Goal: Information Seeking & Learning: Learn about a topic

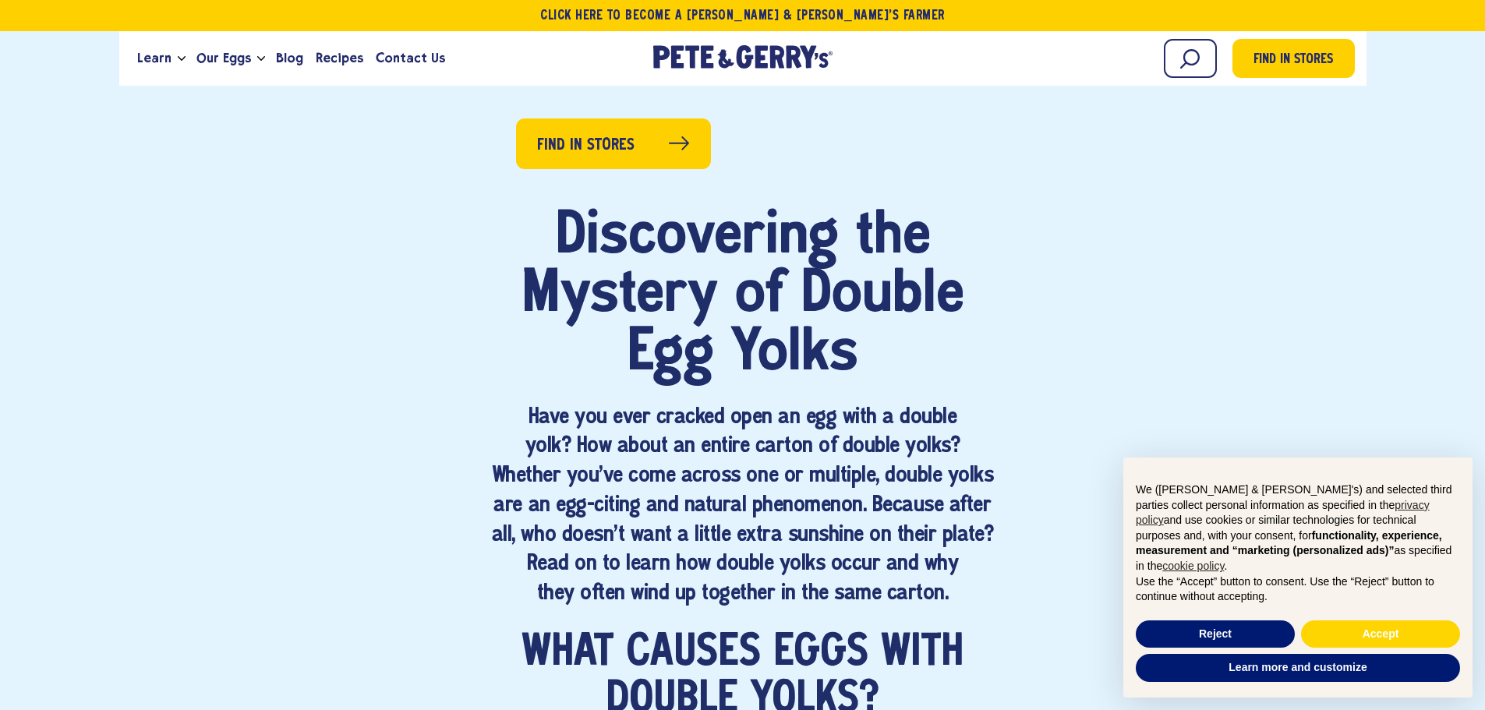
scroll to position [857, 0]
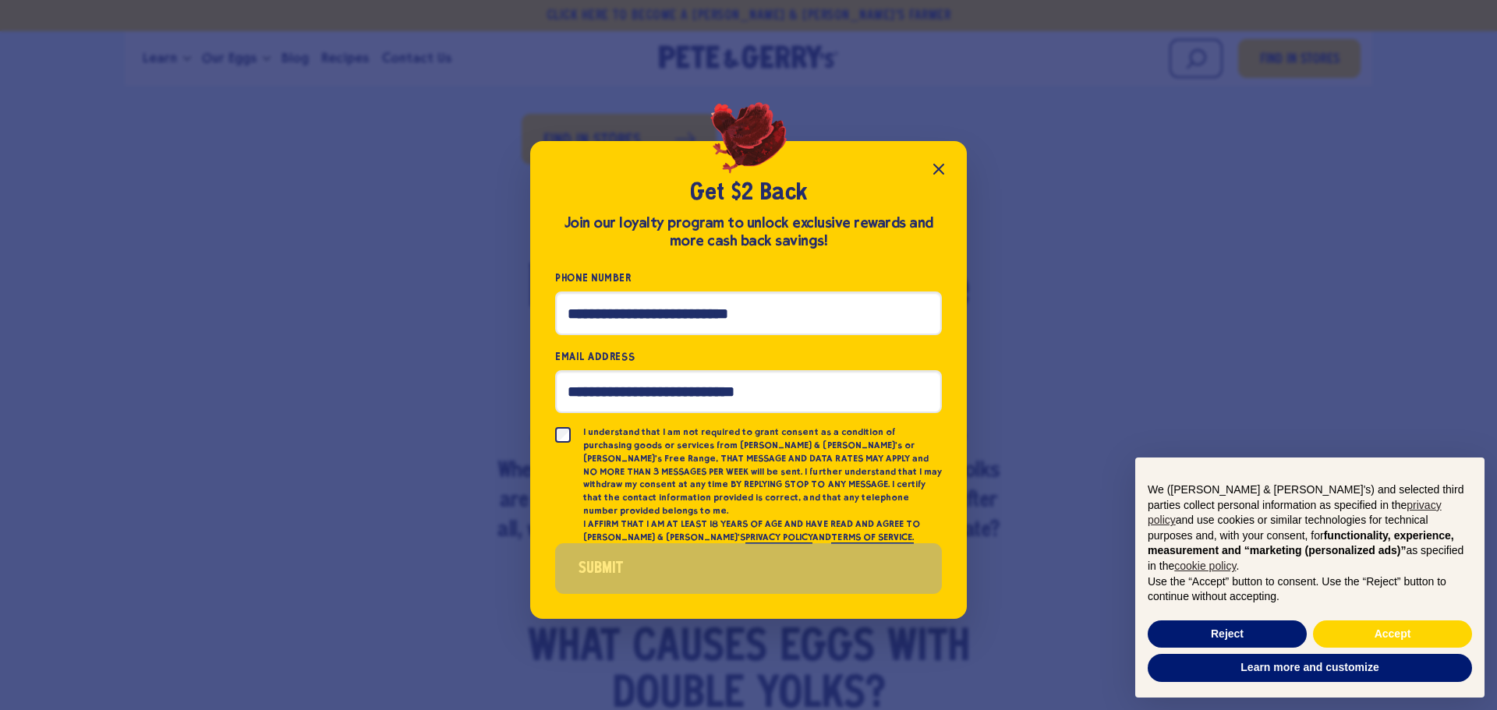
click at [936, 172] on icon "Close popup" at bounding box center [938, 168] width 9 height 9
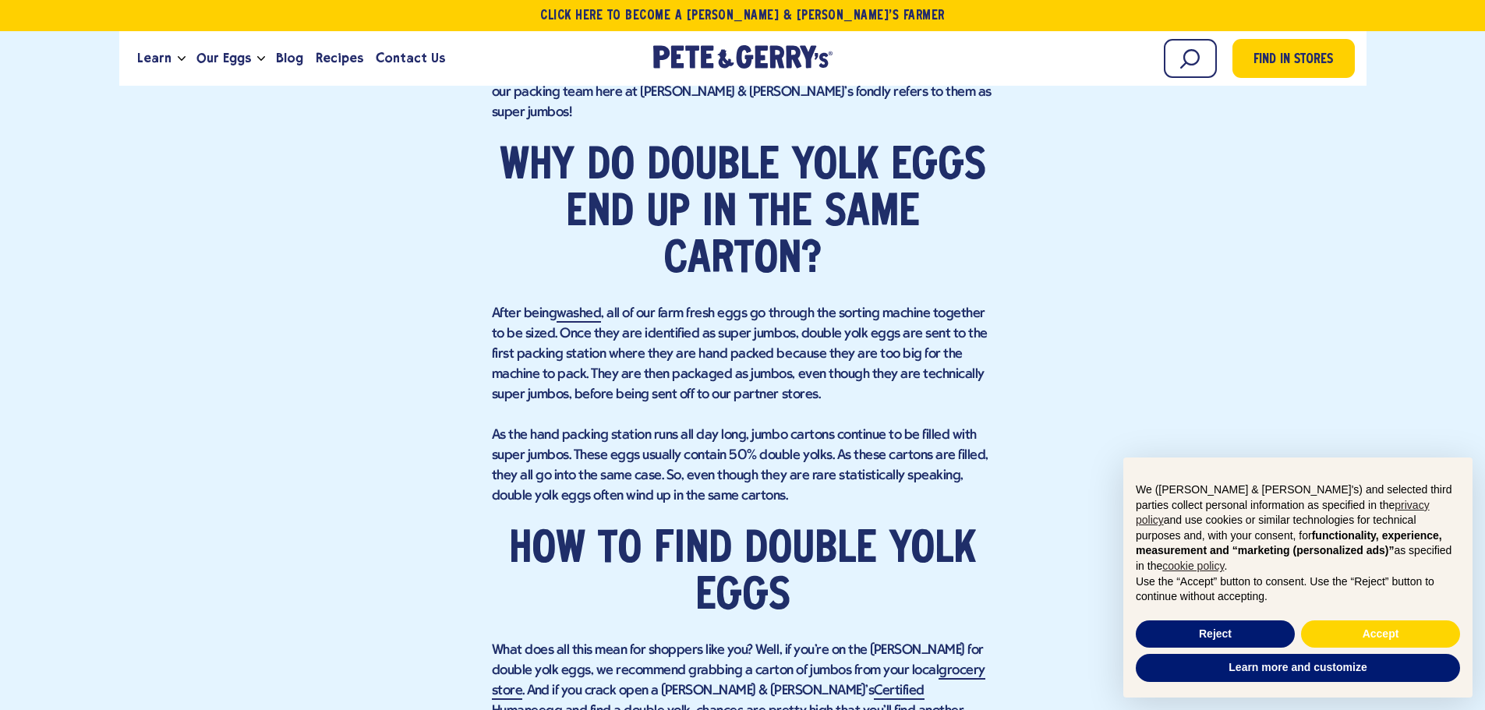
scroll to position [1949, 0]
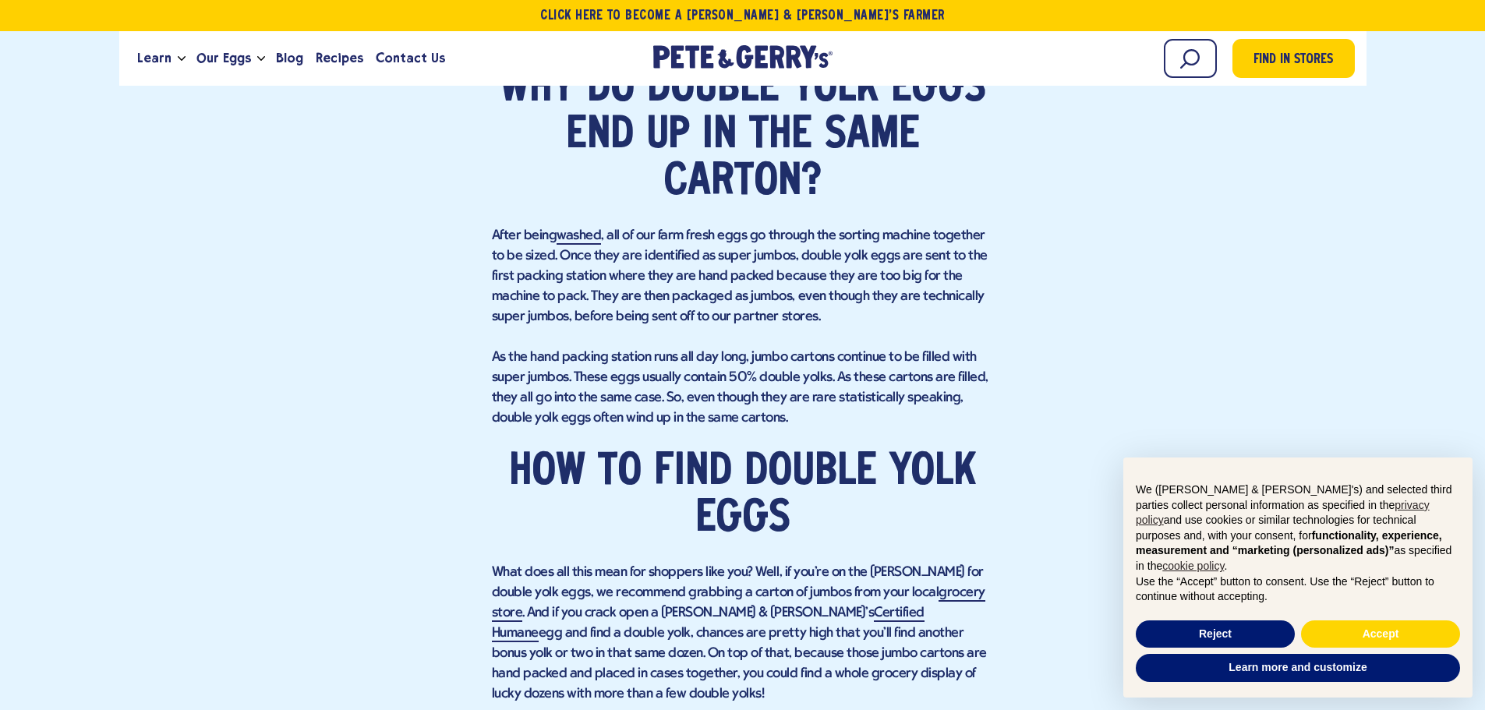
click at [749, 348] on p "As the hand packing station runs all day long, jumbo cartons continue to be fil…" at bounding box center [743, 388] width 502 height 81
click at [774, 367] on p "As the hand packing station runs all day long, jumbo cartons continue to be fil…" at bounding box center [743, 388] width 502 height 81
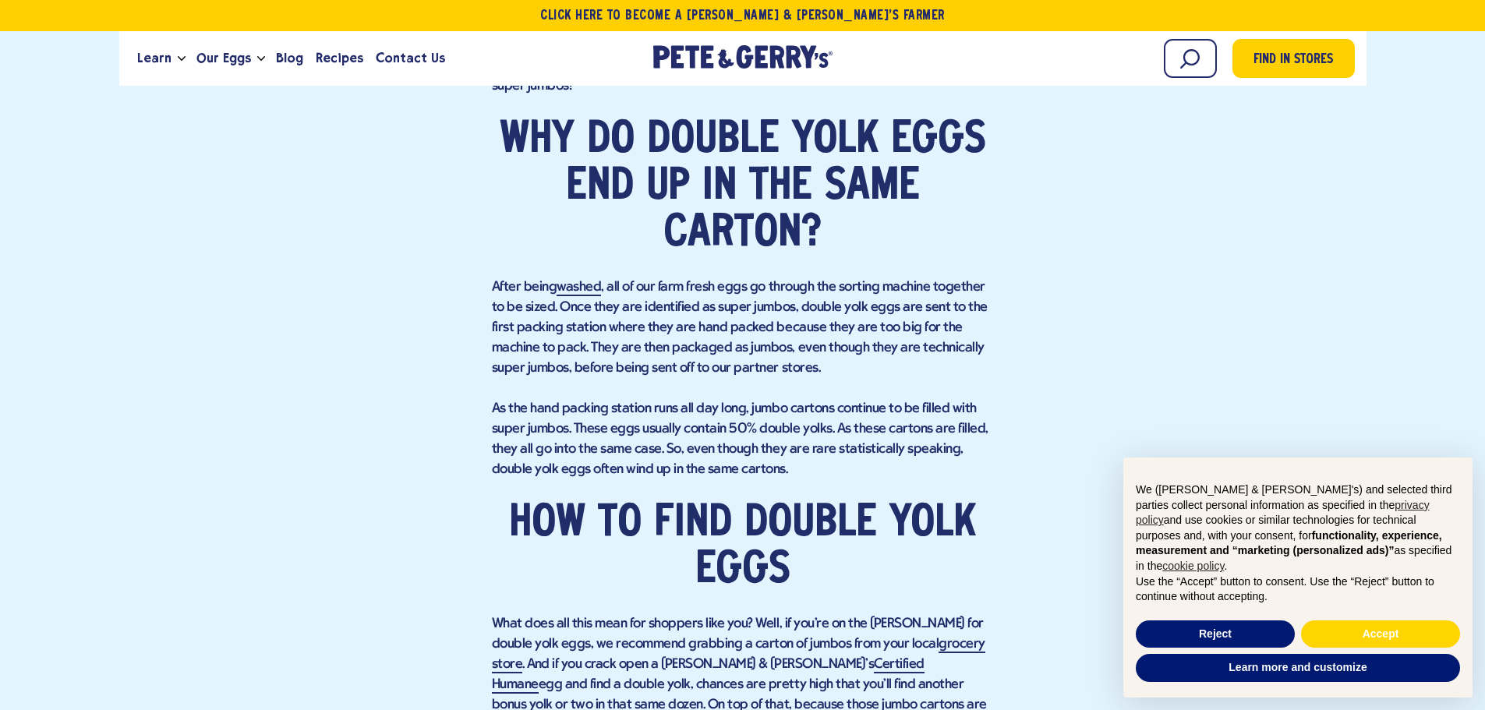
scroll to position [1871, 0]
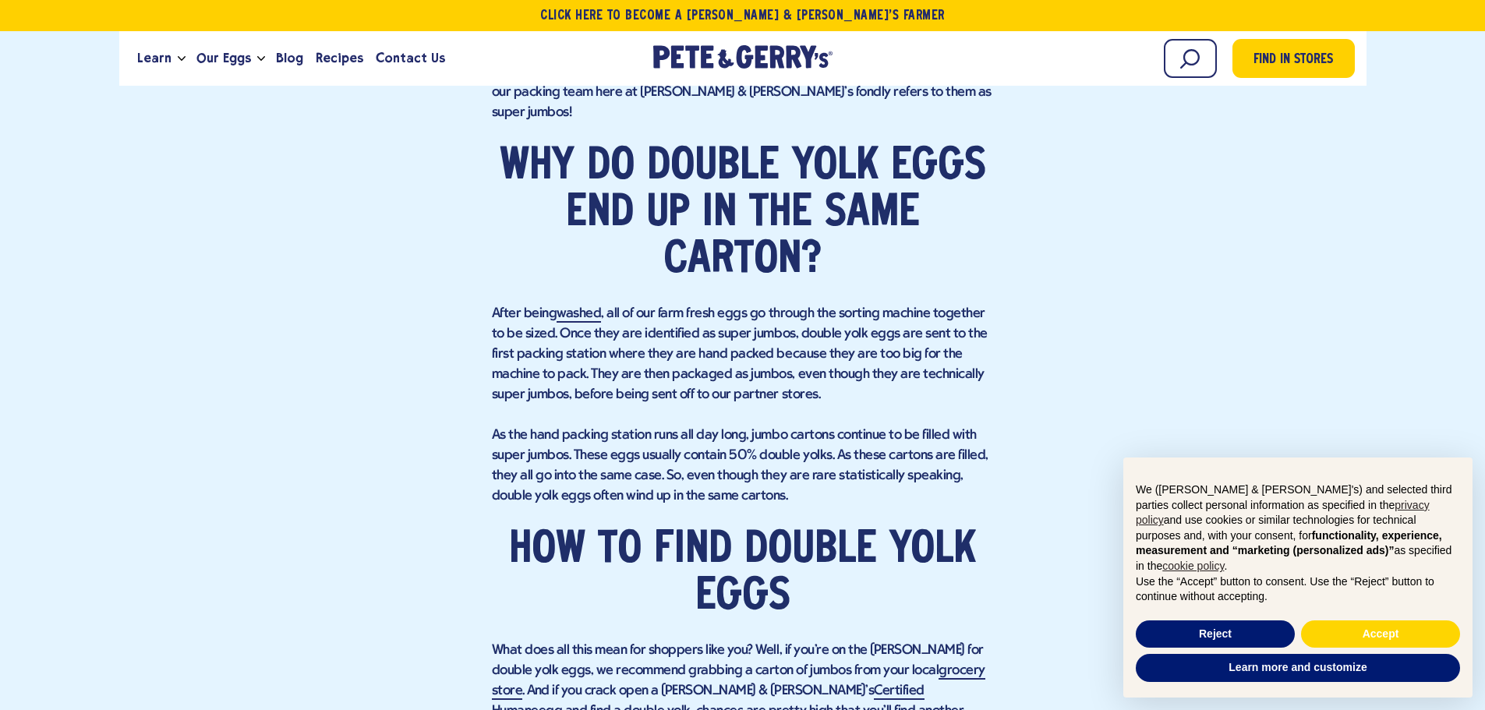
click at [791, 426] on p "As the hand packing station runs all day long, jumbo cartons continue to be fil…" at bounding box center [743, 466] width 502 height 81
click at [754, 434] on p "As the hand packing station runs all day long, jumbo cartons continue to be fil…" at bounding box center [743, 466] width 502 height 81
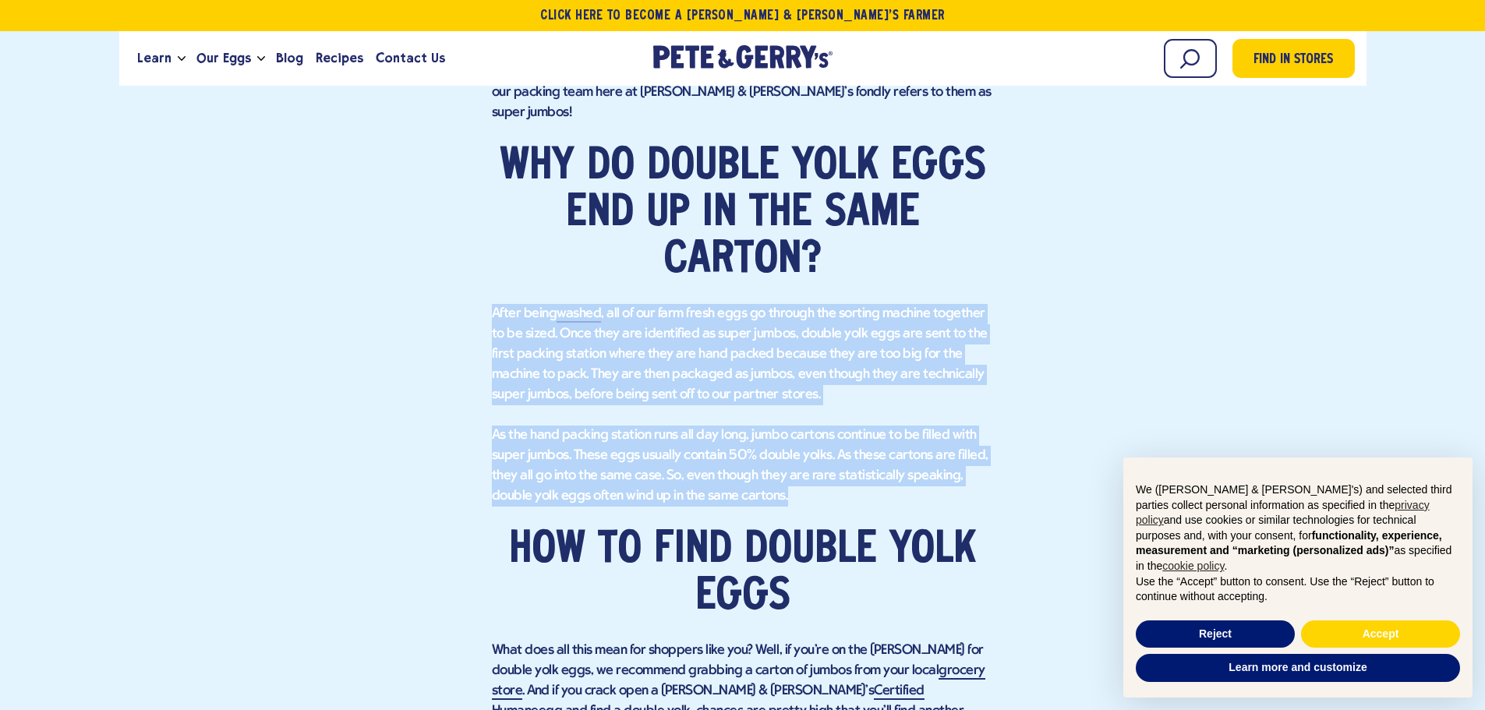
drag, startPoint x: 730, startPoint y: 441, endPoint x: 473, endPoint y: 252, distance: 318.8
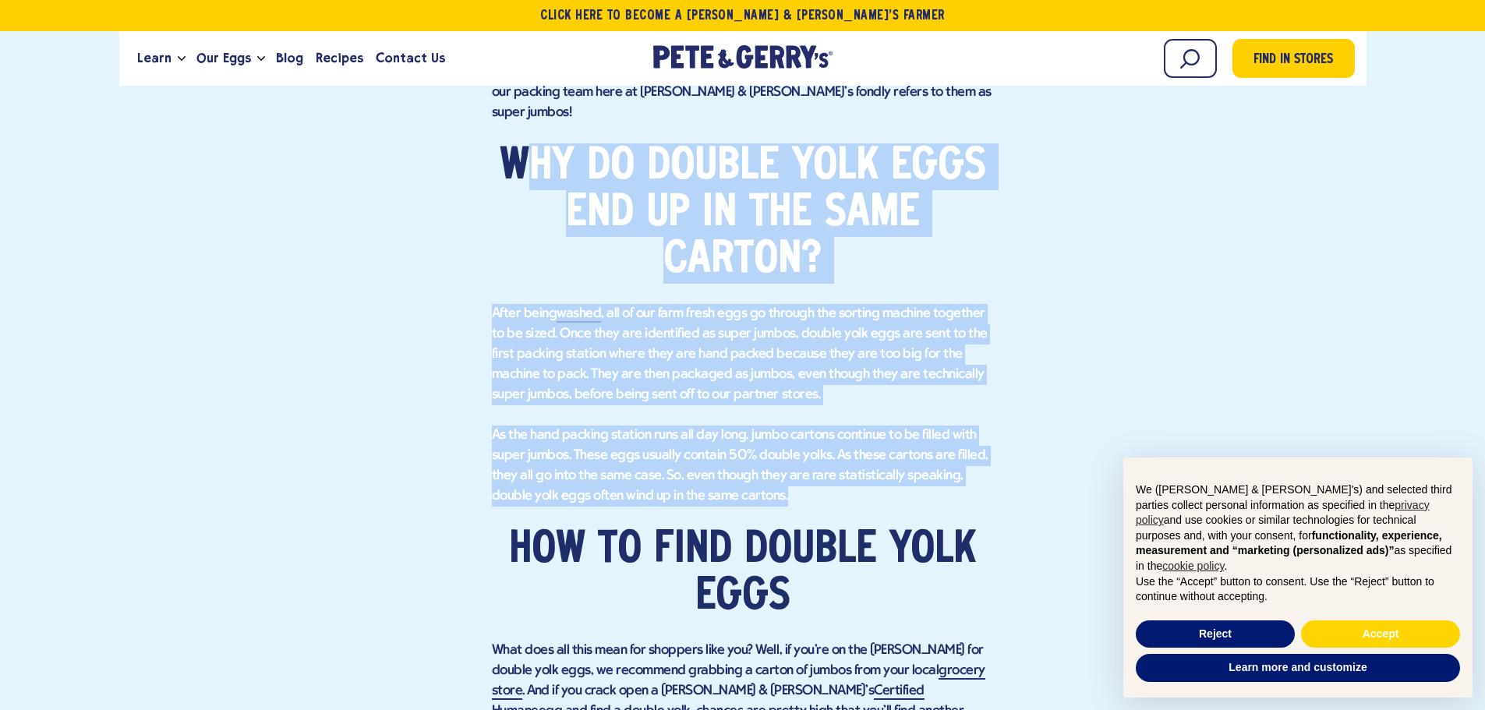
drag, startPoint x: 748, startPoint y: 437, endPoint x: 517, endPoint y: 94, distance: 413.4
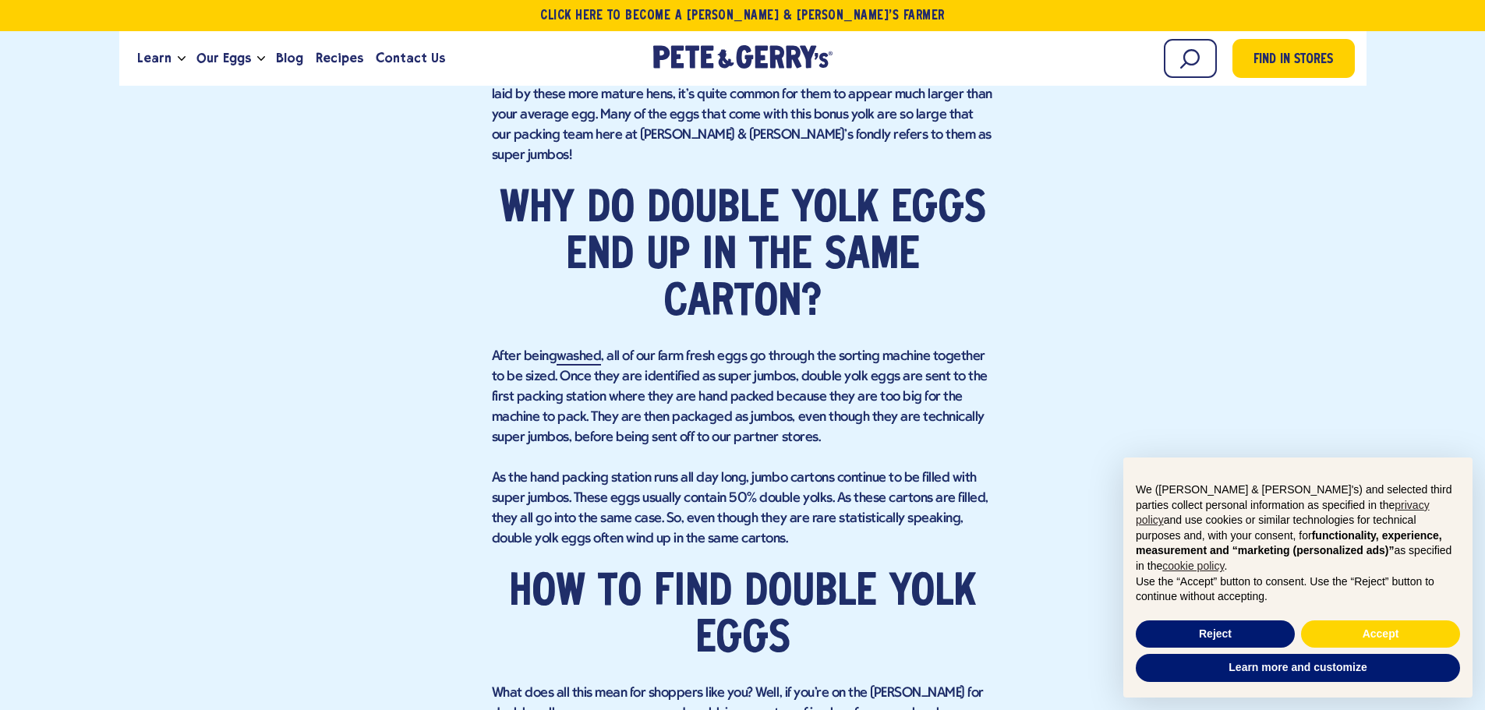
scroll to position [1793, 0]
